Goal: Book appointment/travel/reservation

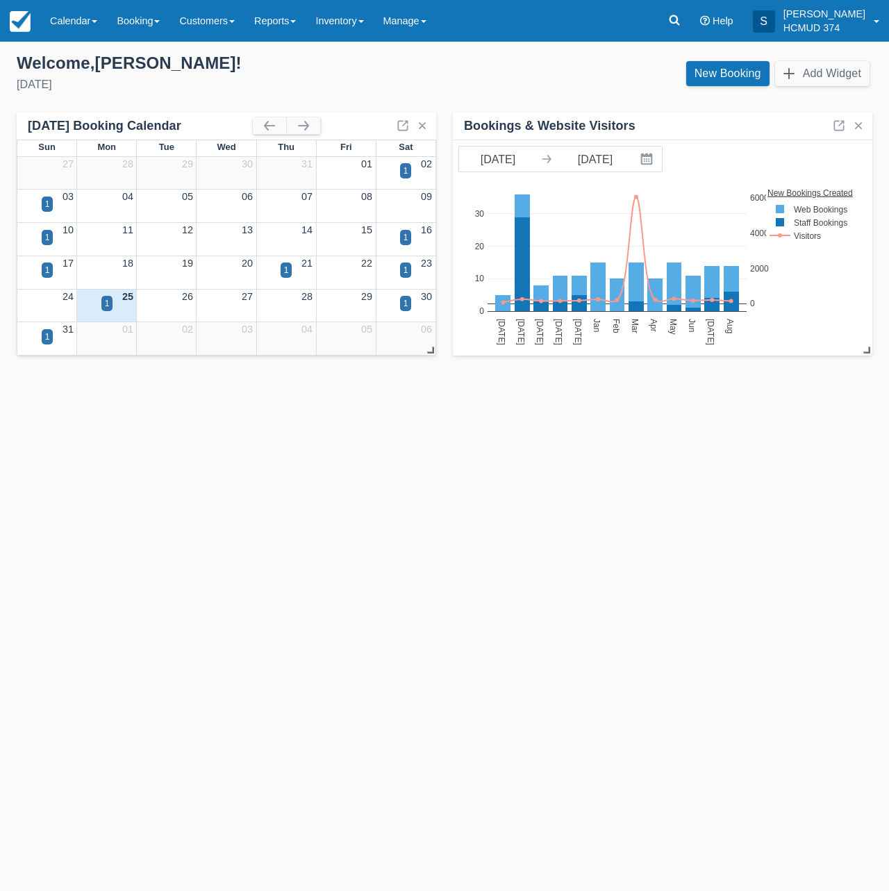
click at [274, 597] on div "Templates help to speed up your product set-up, so you can start taking booking…" at bounding box center [444, 466] width 889 height 849
click at [106, 303] on div "1" at bounding box center [107, 303] width 5 height 13
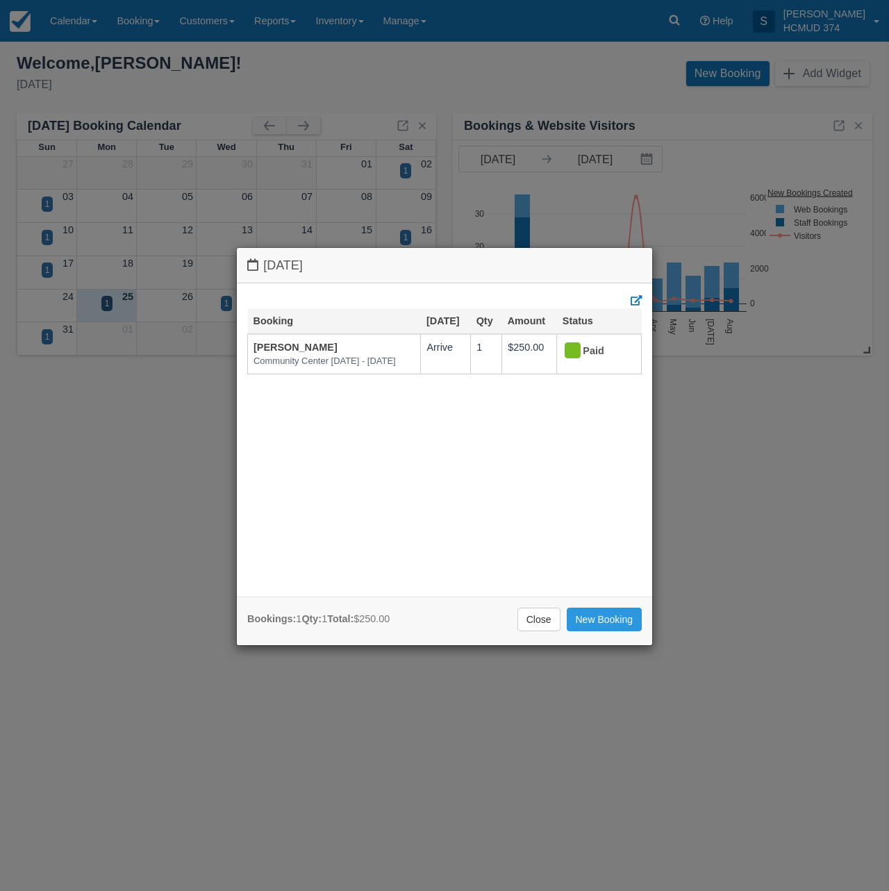
click at [202, 372] on div "Monday August 25 2025 Booking Aug 25 Qty Amount Status Rina Maldonado Community…" at bounding box center [444, 445] width 889 height 891
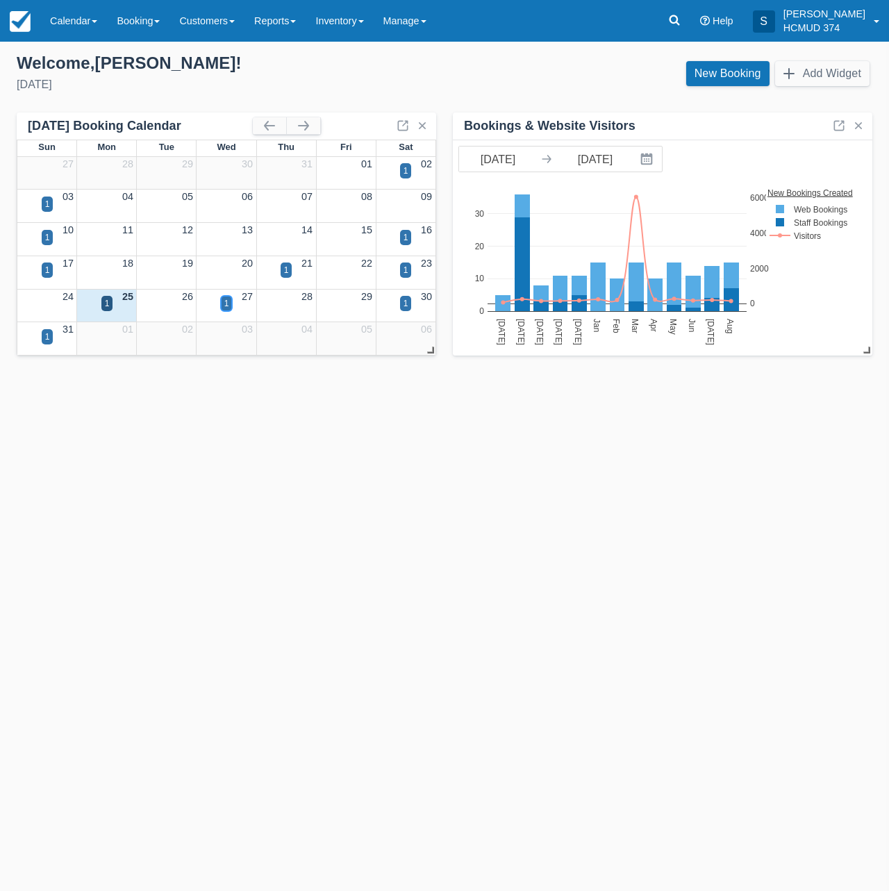
click at [225, 299] on div "1" at bounding box center [226, 303] width 5 height 13
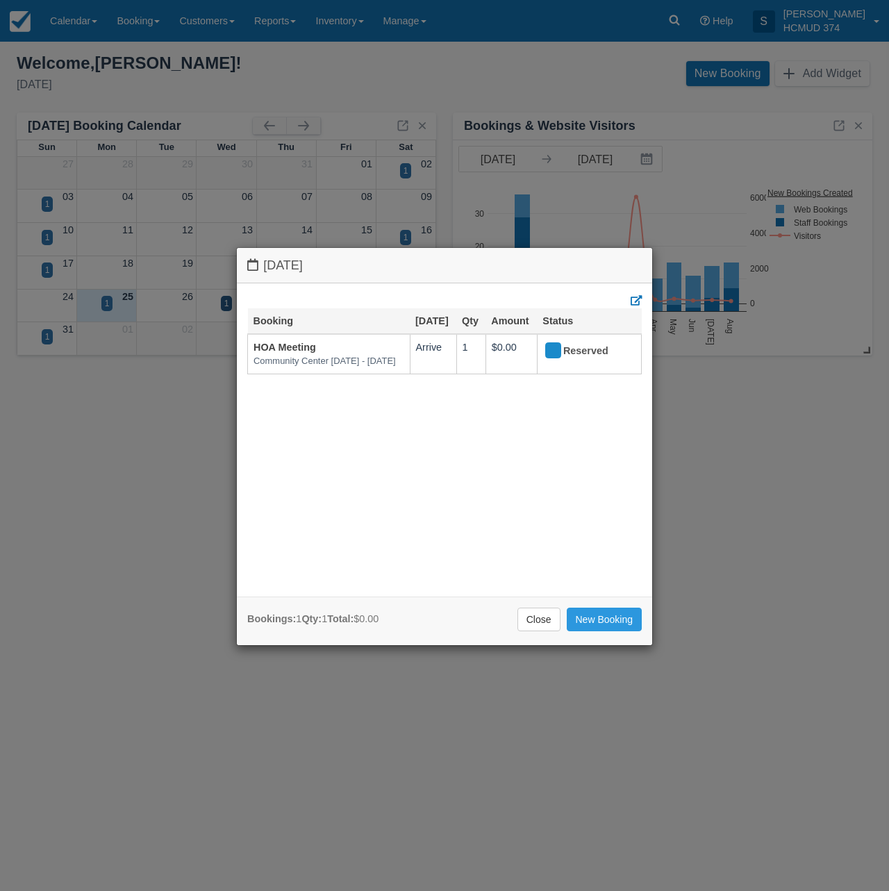
click at [135, 470] on div "Wednesday August 27 2025 Booking Aug 27 Qty Amount Status HOA Meeting Community…" at bounding box center [444, 445] width 889 height 891
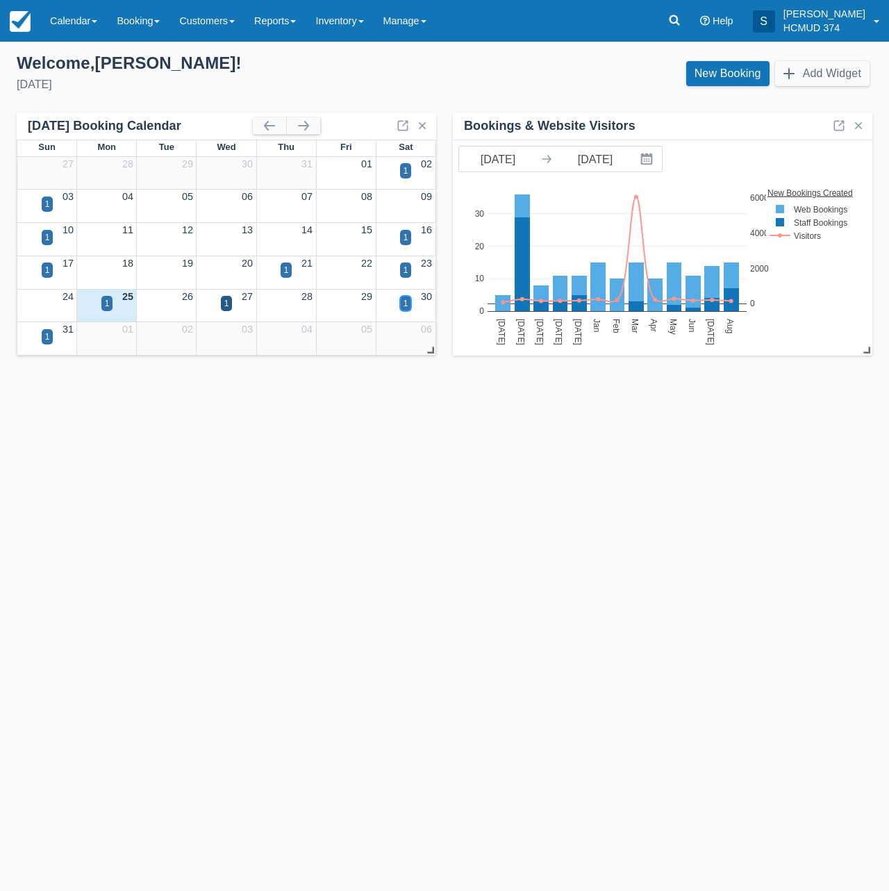
click at [406, 302] on div "1" at bounding box center [405, 303] width 5 height 13
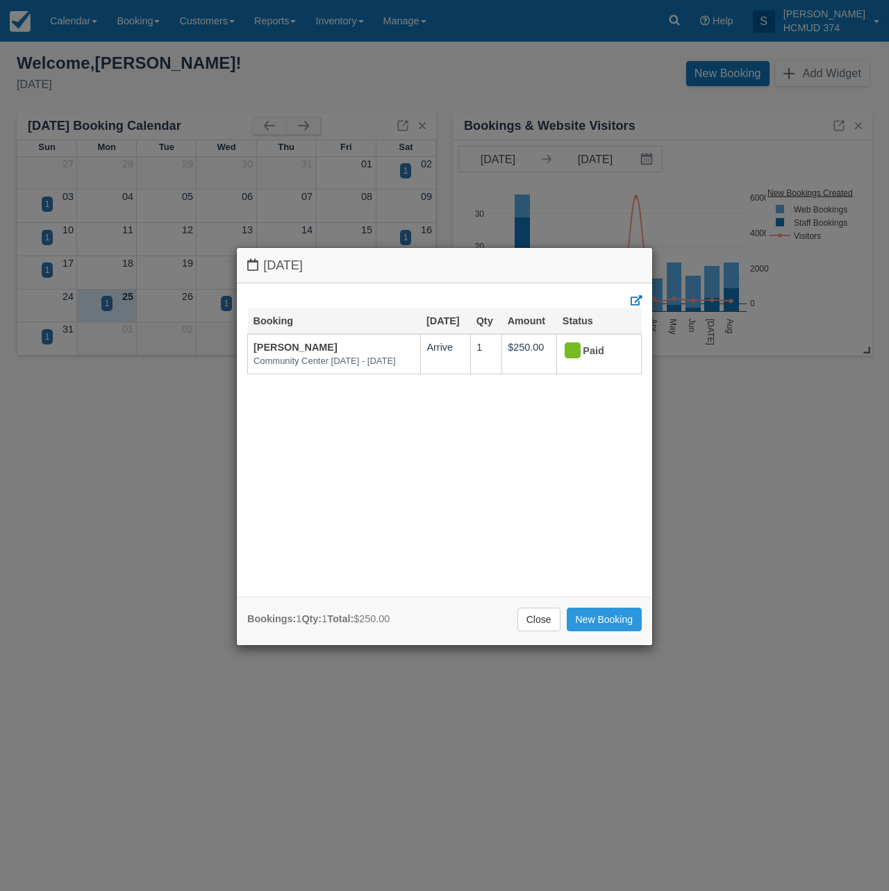
drag, startPoint x: 176, startPoint y: 392, endPoint x: 168, endPoint y: 392, distance: 7.6
click at [176, 392] on div "Saturday August 30 2025 Booking Aug 30 Qty Amount Status Neelima Putcha Communi…" at bounding box center [444, 445] width 889 height 891
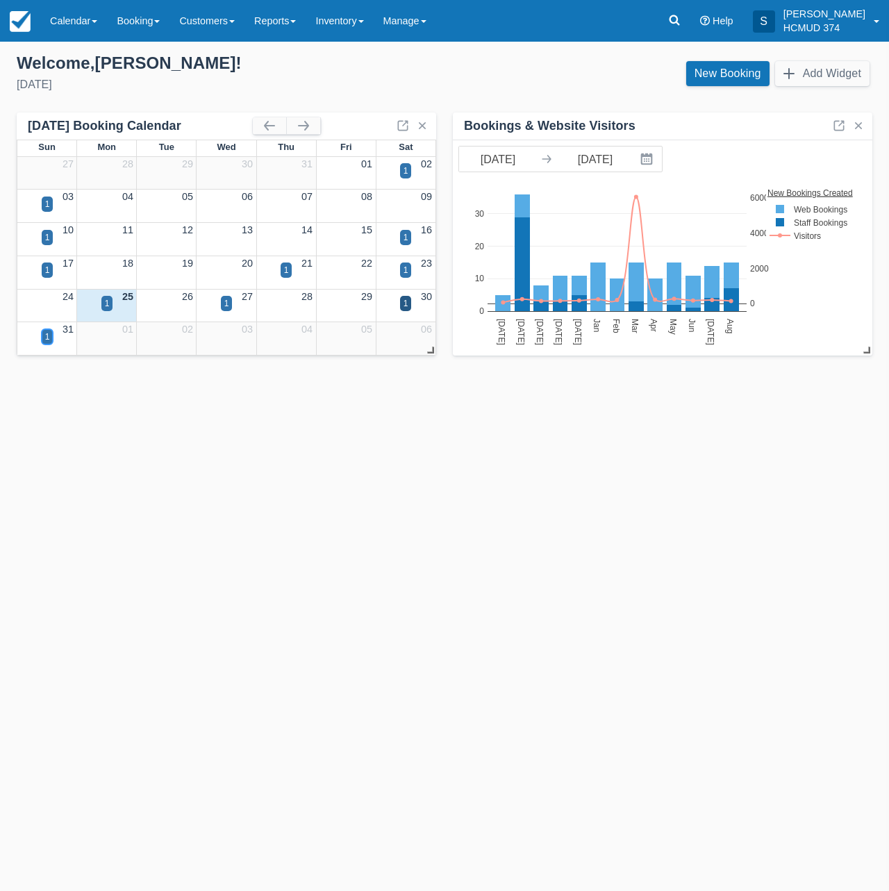
click at [44, 335] on div "1" at bounding box center [48, 336] width 12 height 15
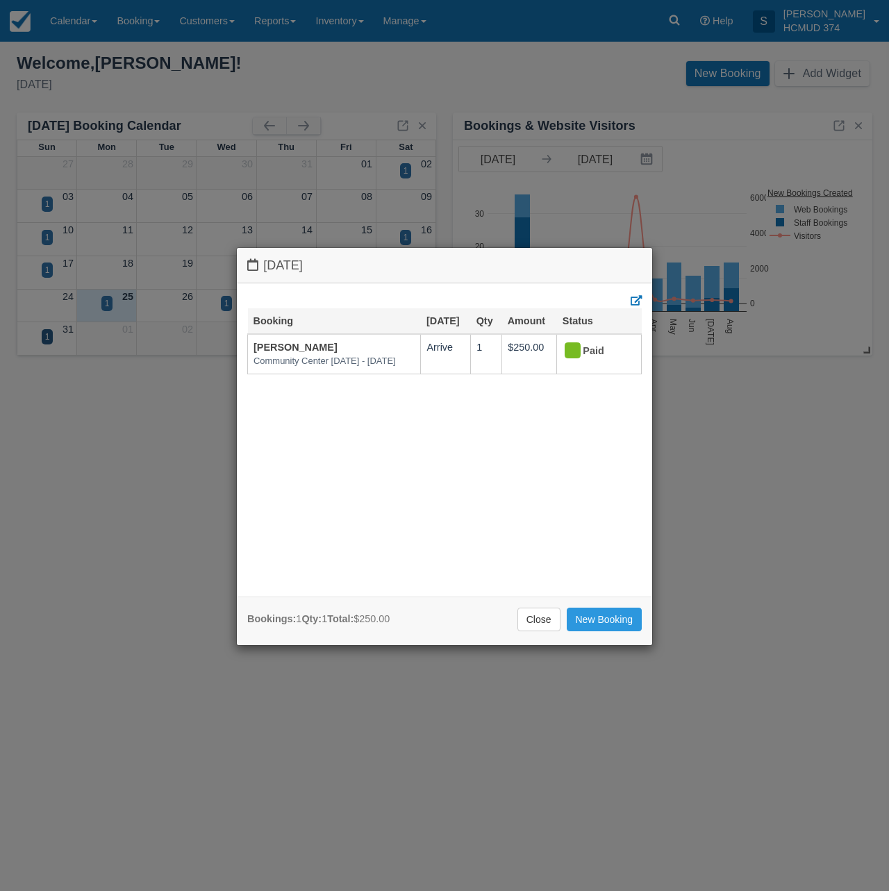
click at [113, 470] on div "Sunday August 31 2025 Booking Aug 31 Qty Amount Status Saja yousif Community Ce…" at bounding box center [444, 445] width 889 height 891
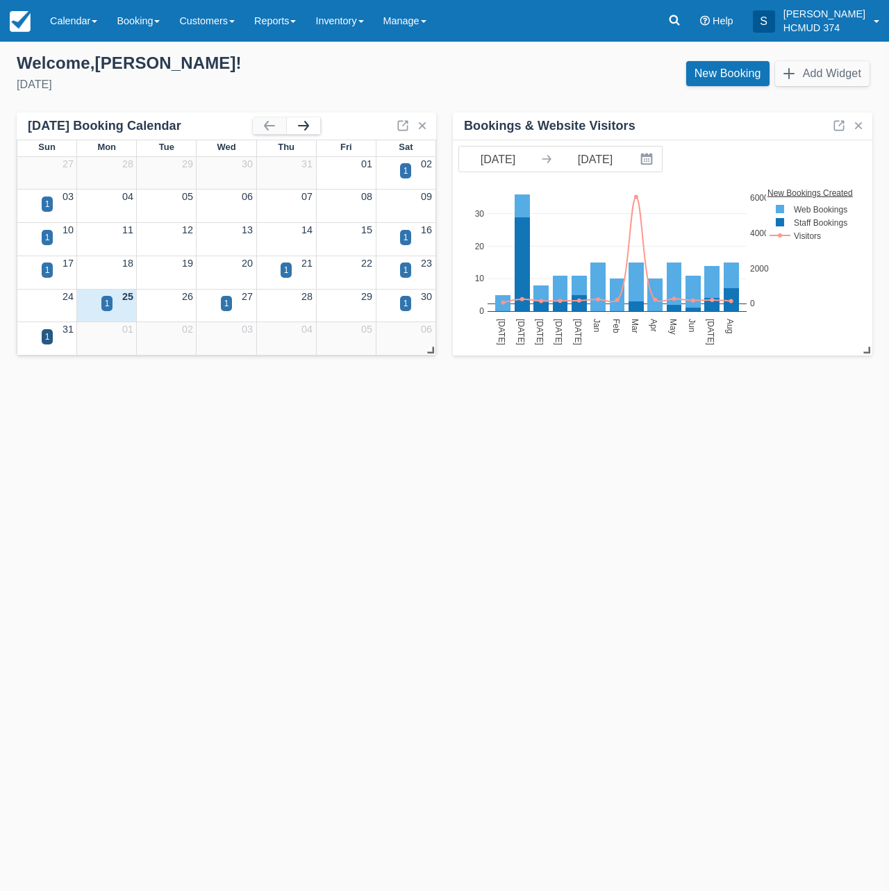
click at [301, 126] on button "button" at bounding box center [303, 125] width 33 height 17
